Goal: Find specific fact: Find contact information

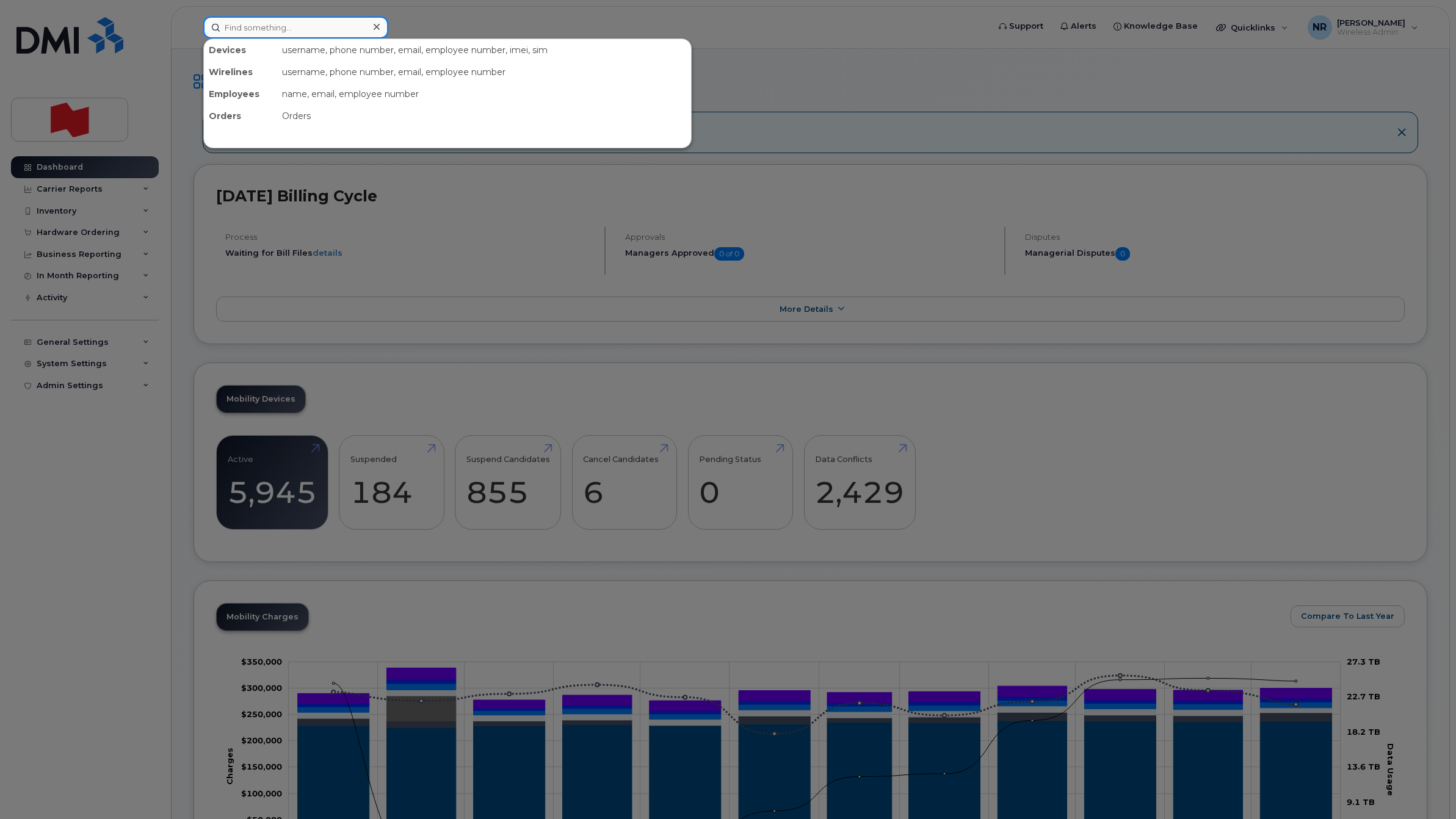
click at [287, 23] on input at bounding box center [296, 27] width 185 height 22
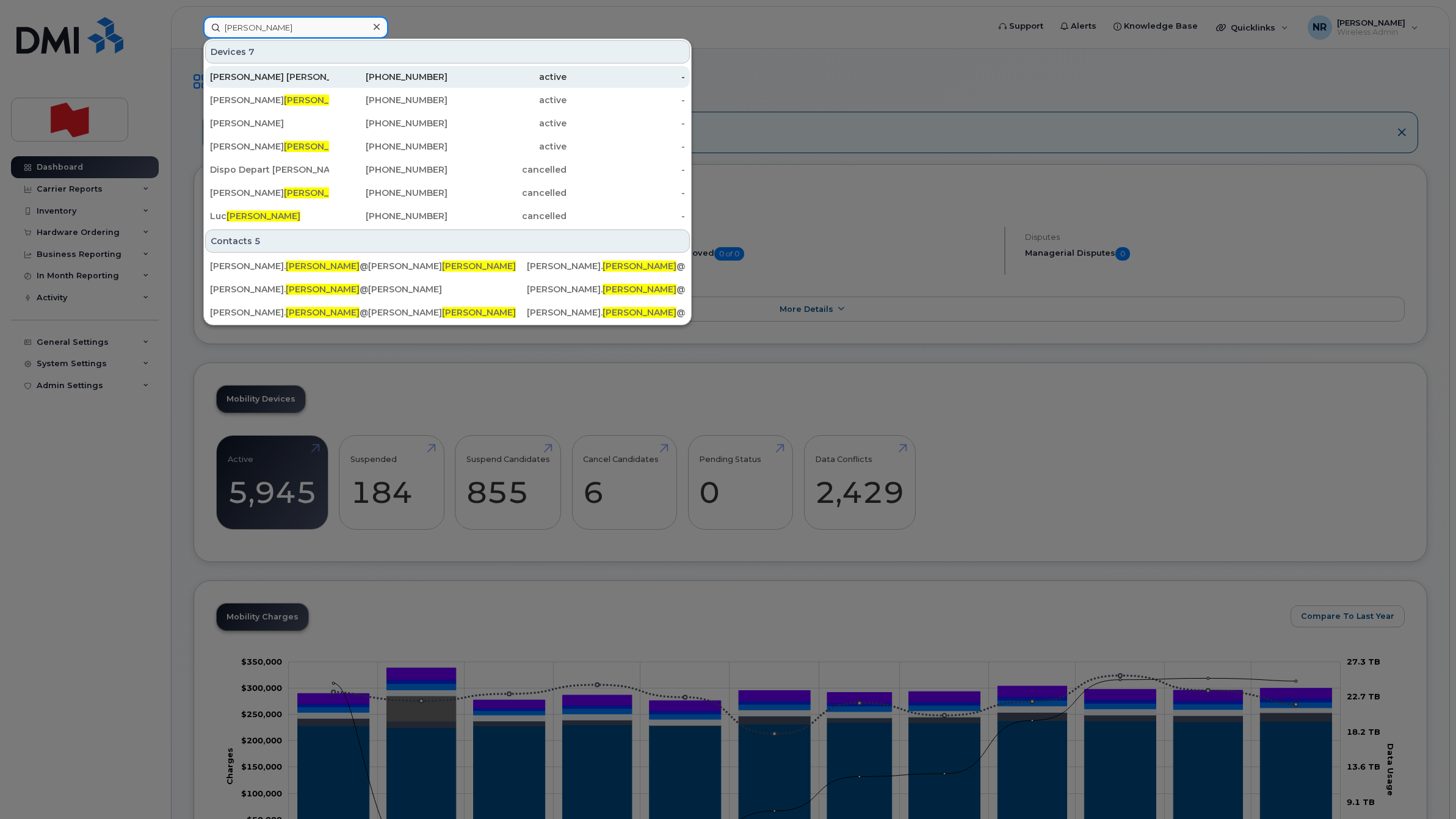
type input "giguere"
click at [255, 78] on div "Audrey Ann Giguere" at bounding box center [270, 77] width 119 height 12
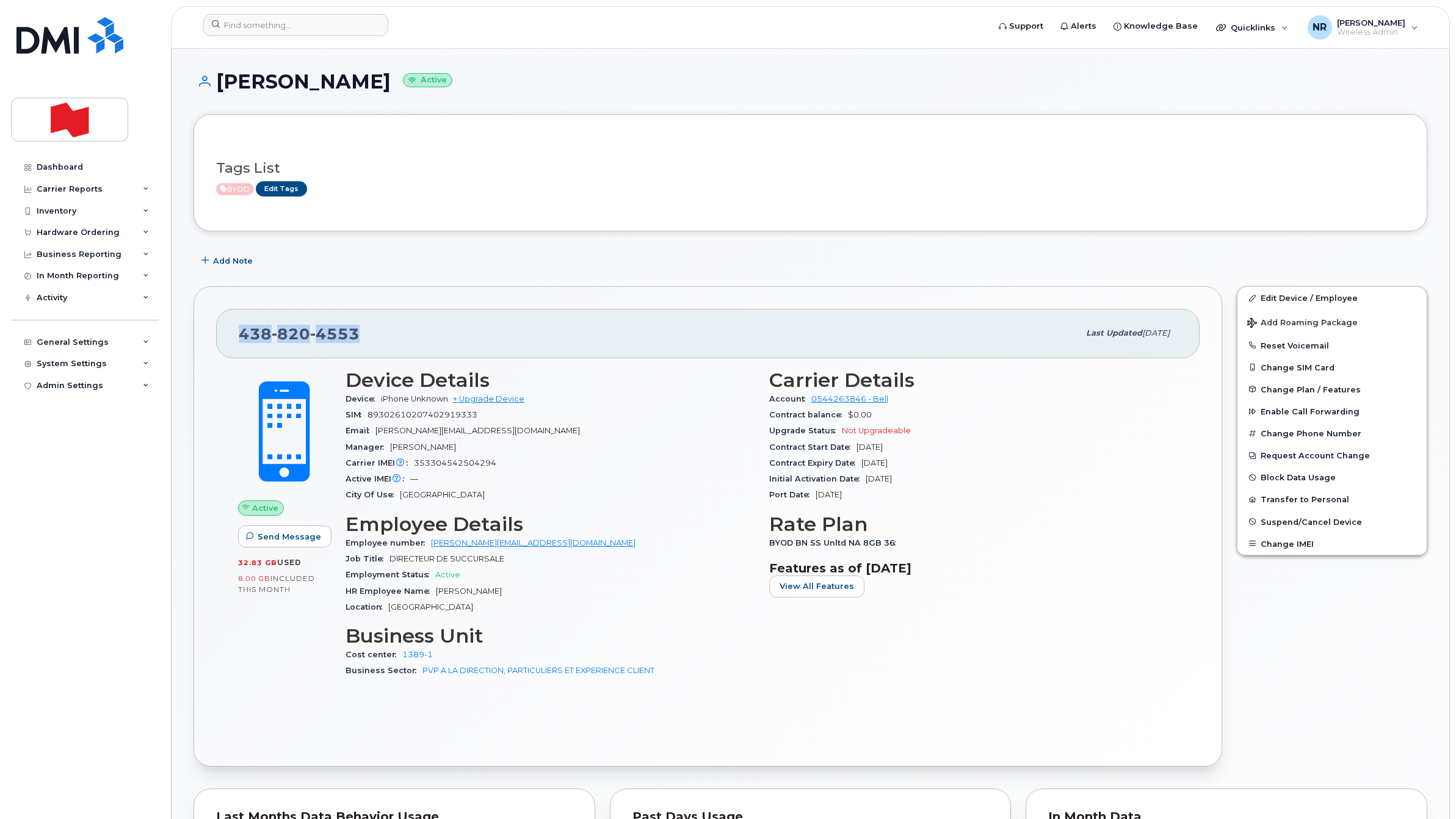
drag, startPoint x: 364, startPoint y: 333, endPoint x: 217, endPoint y: 334, distance: 147.0
click at [217, 334] on div "438 820 4553 Last updated Oct 29, 2024" at bounding box center [708, 333] width 983 height 49
copy span "438 820 4553"
click at [313, 25] on input at bounding box center [296, 25] width 185 height 22
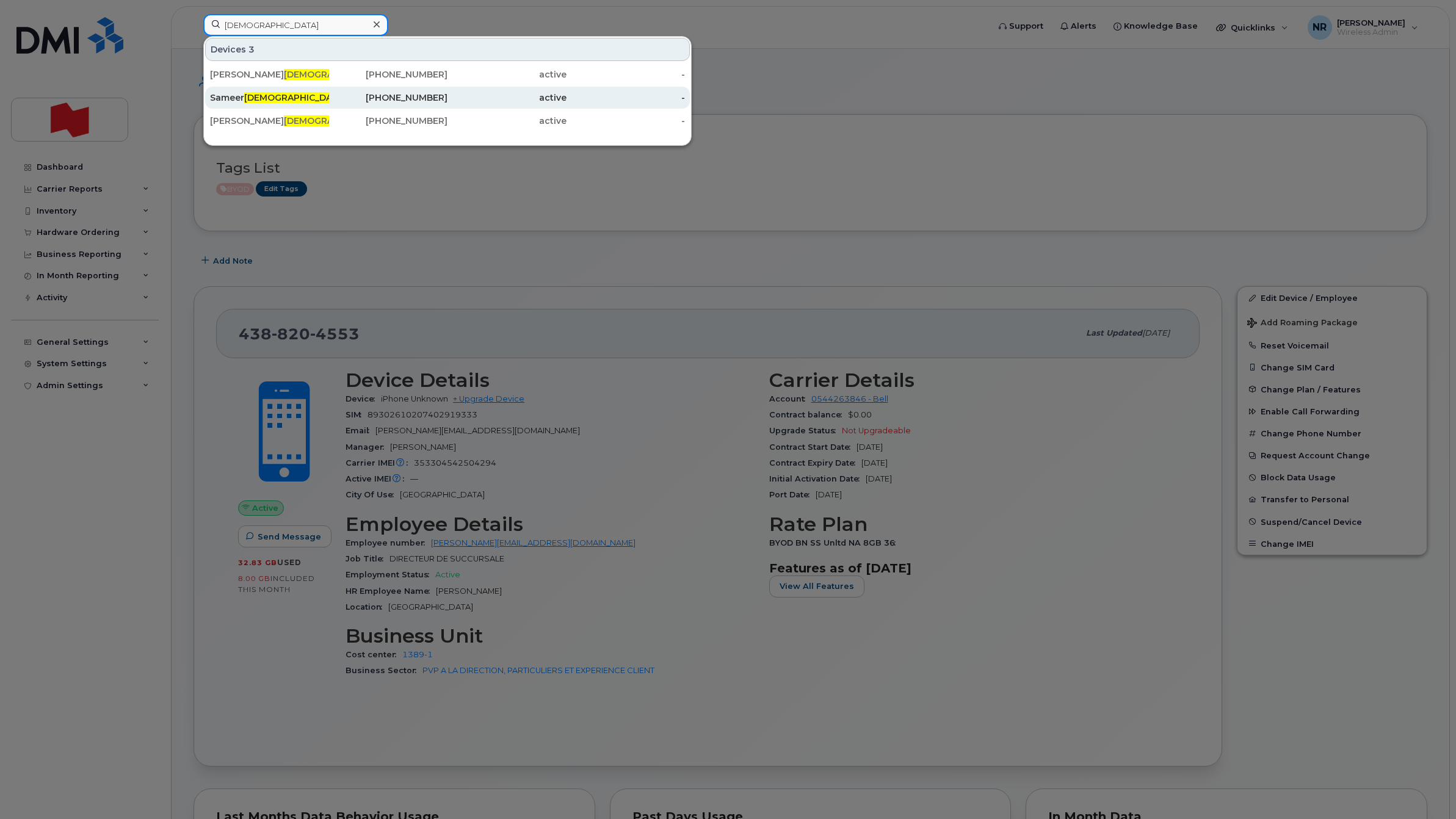
type input "jain"
click at [235, 99] on div "Sameer Jain" at bounding box center [270, 97] width 119 height 12
